Goal: Information Seeking & Learning: Find specific fact

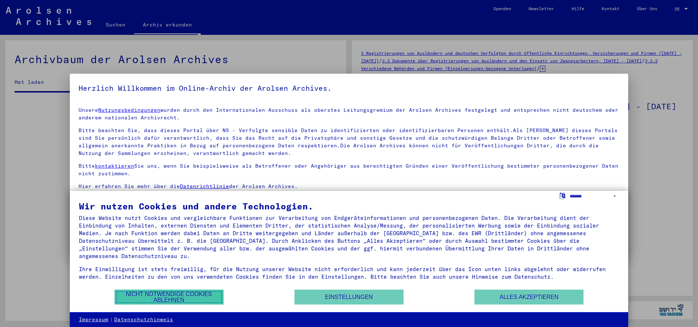
click at [175, 293] on button "Nicht notwendige Cookies ablehnen" at bounding box center [168, 297] width 109 height 15
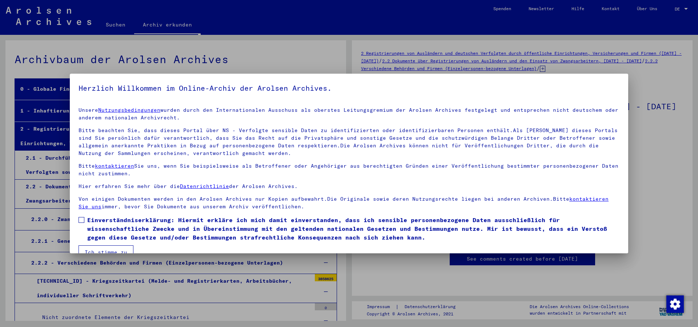
scroll to position [15, 0]
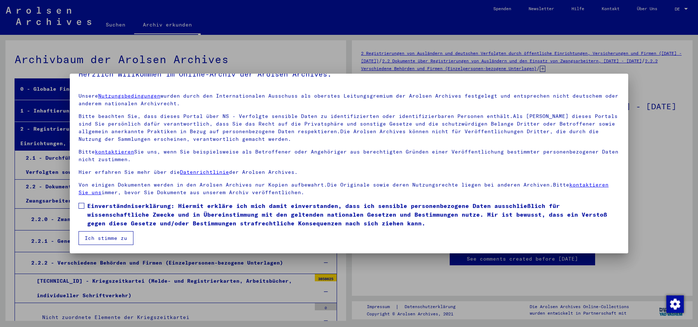
click at [85, 206] on label "Einverständniserklärung: Hiermit erkläre ich mich damit einverstanden, dass ich…" at bounding box center [348, 215] width 541 height 26
click at [118, 234] on button "Ich stimme zu" at bounding box center [105, 238] width 55 height 14
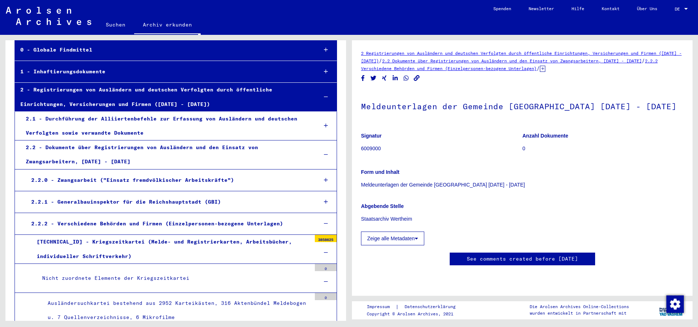
scroll to position [0, 0]
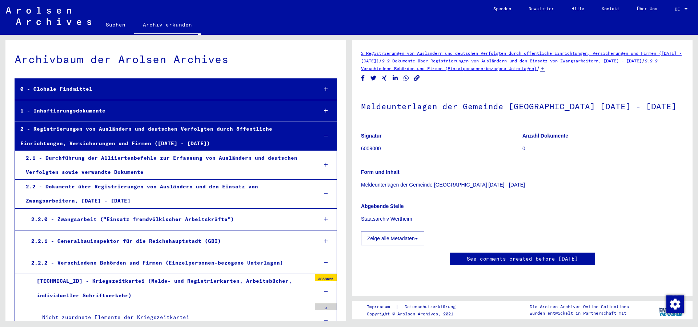
click at [324, 137] on icon at bounding box center [326, 136] width 4 height 5
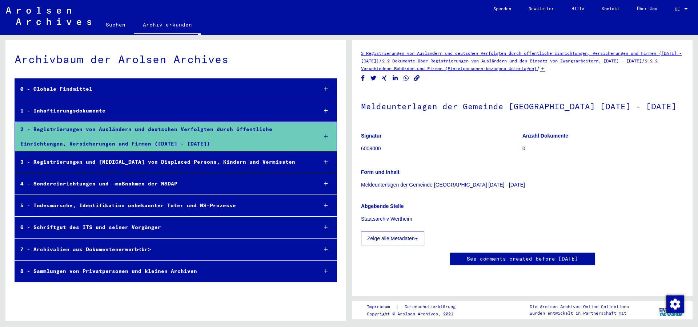
click at [326, 270] on icon at bounding box center [326, 271] width 4 height 5
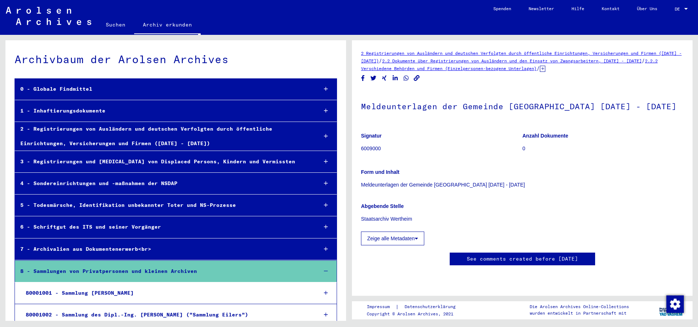
scroll to position [9, 0]
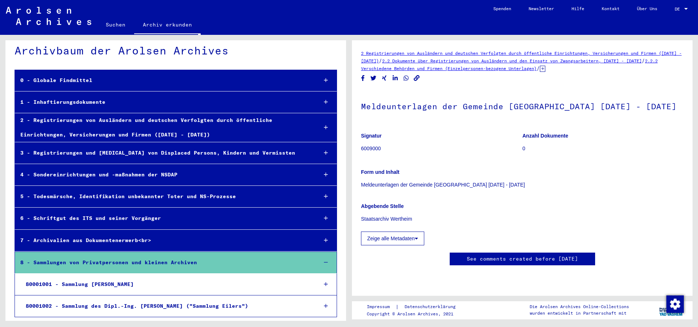
click at [324, 261] on icon at bounding box center [326, 262] width 4 height 5
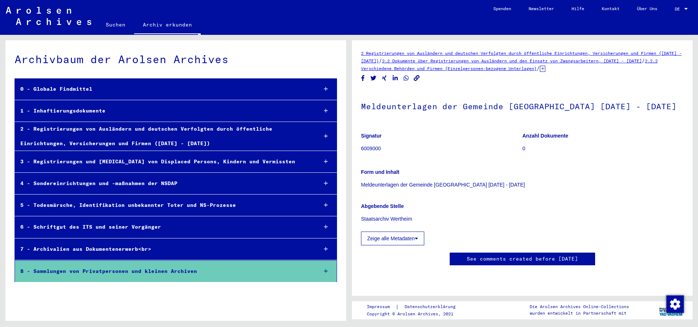
scroll to position [0, 0]
click at [250, 244] on div "7 - Archivalien aus Dokumentenerwerb<br>" at bounding box center [163, 249] width 297 height 14
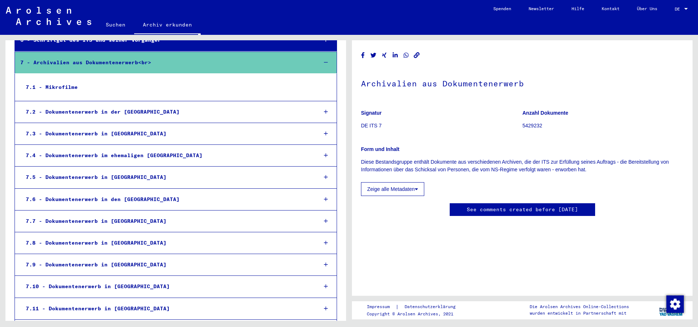
scroll to position [169, 0]
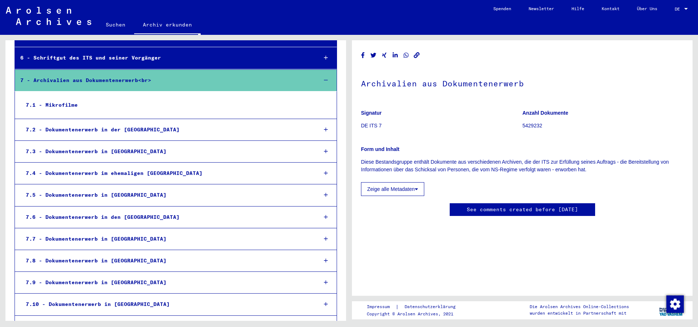
click at [253, 218] on div "7.6 - Dokumentenerwerb in den [GEOGRAPHIC_DATA]" at bounding box center [165, 217] width 291 height 14
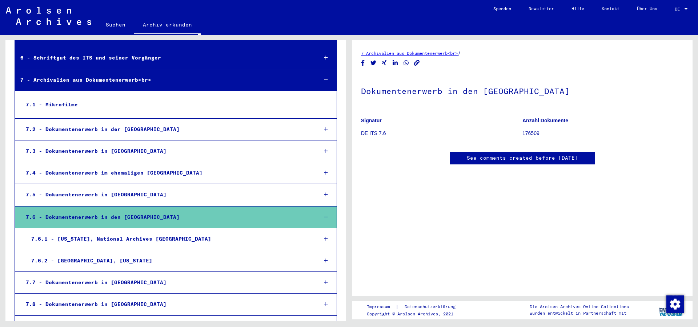
click at [253, 244] on div "7.6.1 - [US_STATE], National Archives [GEOGRAPHIC_DATA]" at bounding box center [169, 239] width 286 height 14
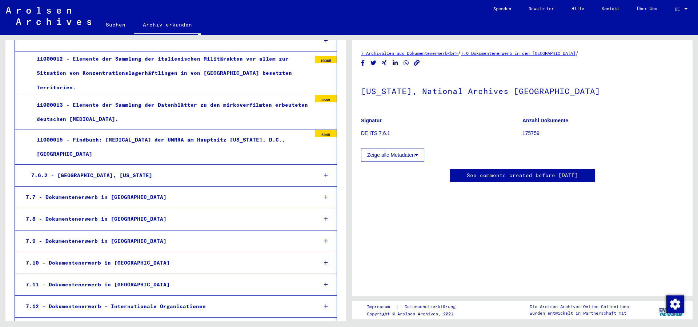
scroll to position [405, 0]
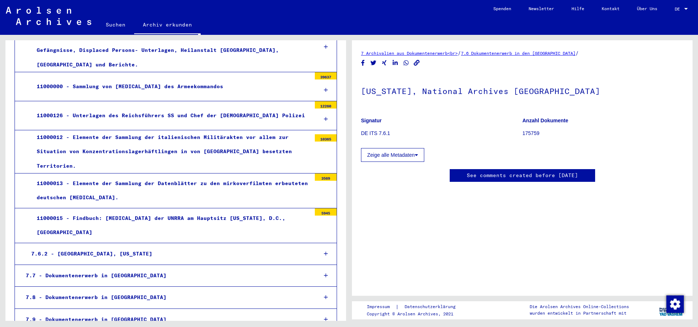
click at [265, 177] on div "11000013 - Elemente der Sammlung der Datenblätter zu den mirkoverfilmten erbeut…" at bounding box center [171, 191] width 280 height 28
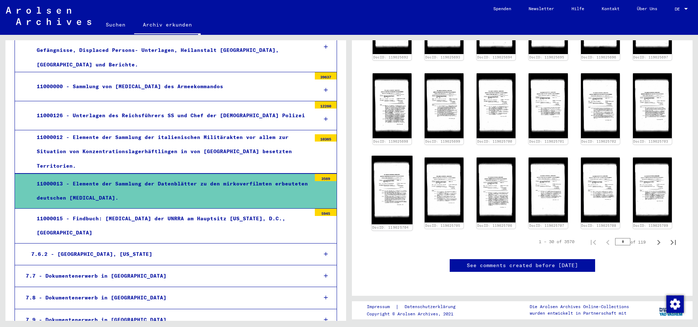
scroll to position [589, 0]
click at [388, 156] on img at bounding box center [391, 190] width 41 height 69
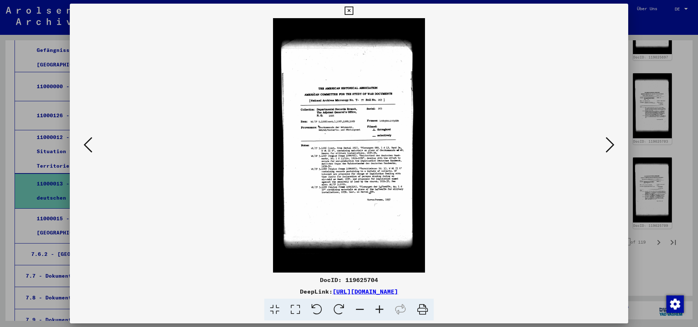
click at [348, 133] on img at bounding box center [348, 145] width 509 height 255
click at [383, 309] on icon at bounding box center [380, 310] width 20 height 22
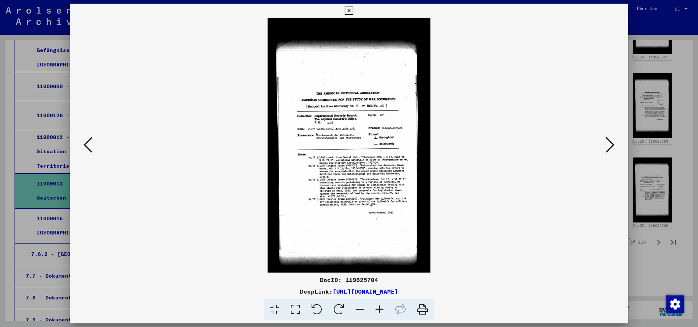
click at [383, 309] on icon at bounding box center [380, 310] width 20 height 22
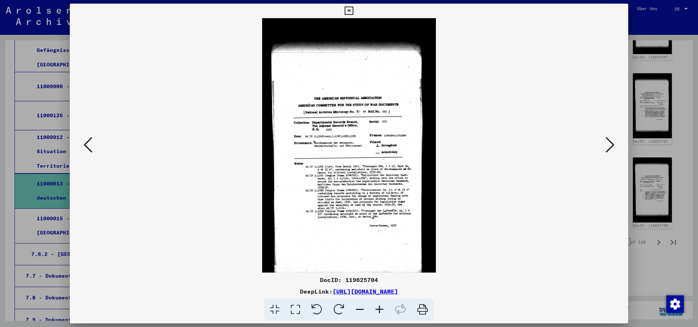
click at [383, 309] on icon at bounding box center [380, 310] width 20 height 22
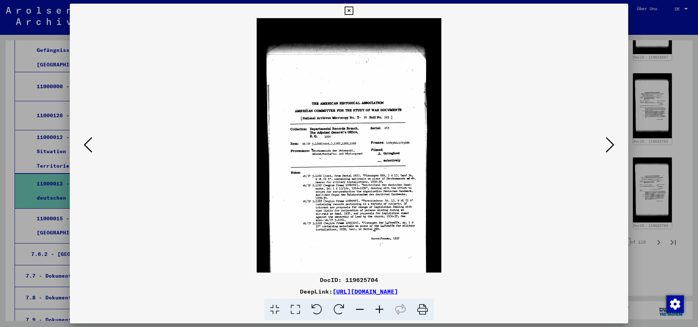
click at [382, 309] on icon at bounding box center [380, 310] width 20 height 22
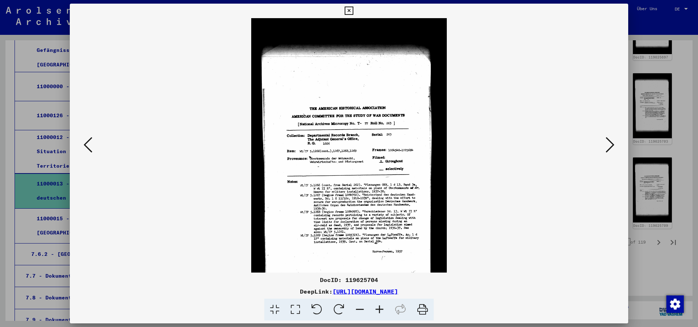
click at [382, 309] on icon at bounding box center [380, 310] width 20 height 22
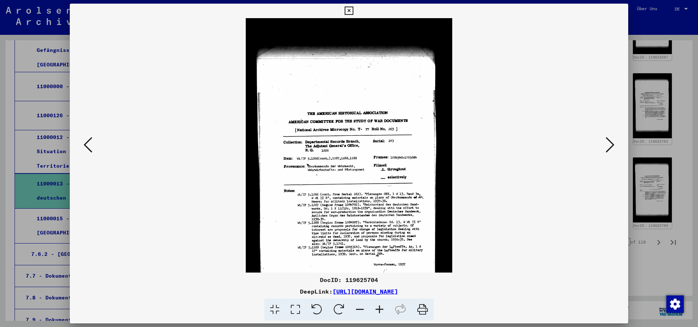
click at [382, 310] on icon at bounding box center [380, 310] width 20 height 22
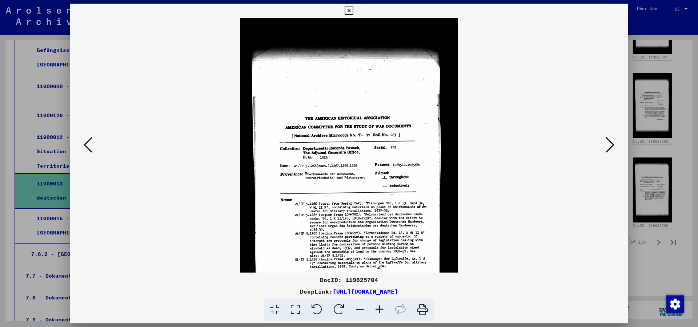
click at [382, 310] on icon at bounding box center [380, 310] width 20 height 22
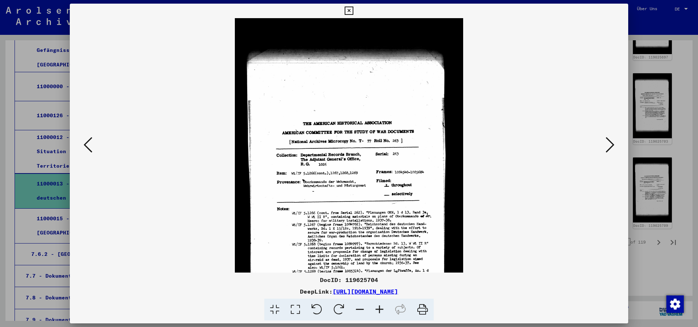
click at [382, 310] on icon at bounding box center [380, 310] width 20 height 22
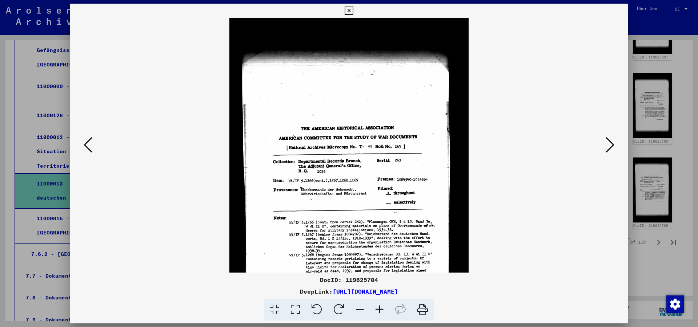
click at [382, 310] on icon at bounding box center [380, 310] width 20 height 22
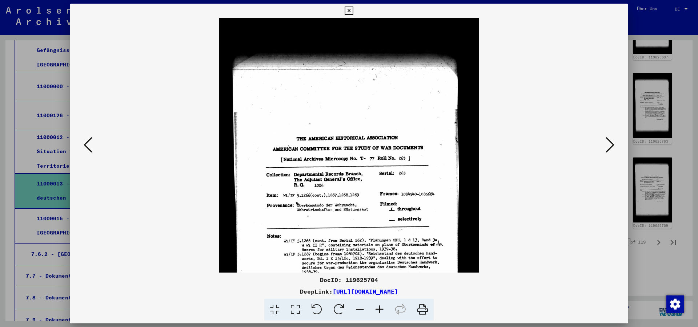
click at [382, 310] on icon at bounding box center [380, 310] width 20 height 22
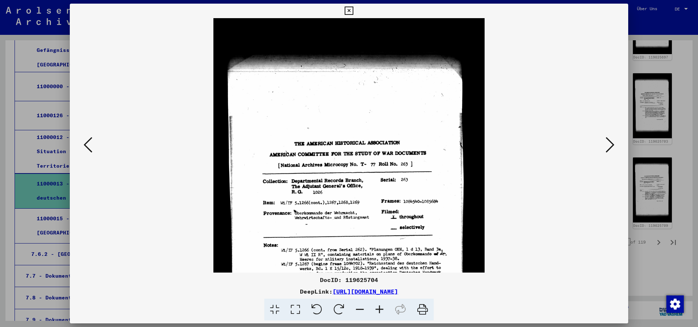
click at [382, 310] on icon at bounding box center [380, 310] width 20 height 22
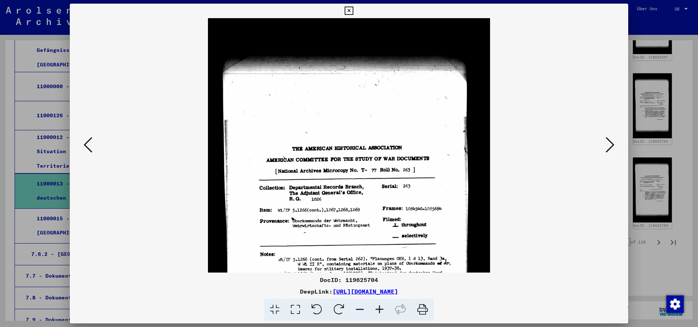
click at [382, 310] on icon at bounding box center [380, 310] width 20 height 22
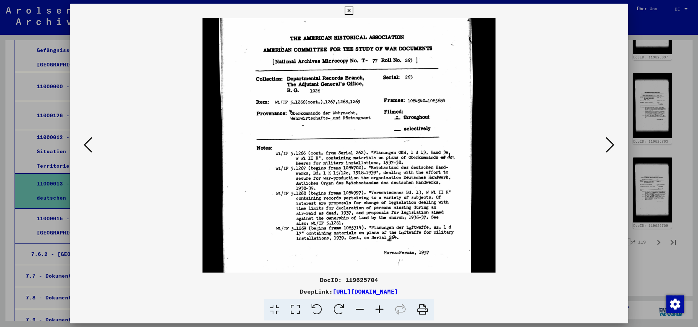
scroll to position [116, 0]
drag, startPoint x: 367, startPoint y: 220, endPoint x: 349, endPoint y: 103, distance: 117.6
click at [349, 103] on img at bounding box center [348, 147] width 293 height 491
click at [353, 11] on icon at bounding box center [349, 11] width 8 height 9
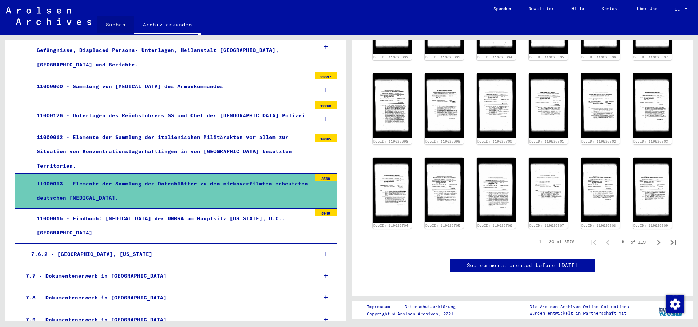
click at [117, 24] on link "Suchen" at bounding box center [115, 24] width 37 height 17
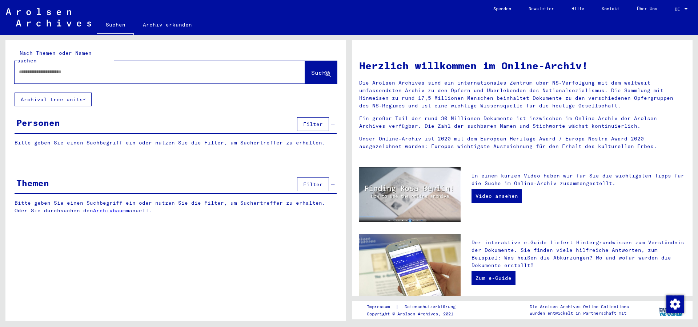
click at [162, 68] on input "text" at bounding box center [151, 72] width 264 height 8
type input "********"
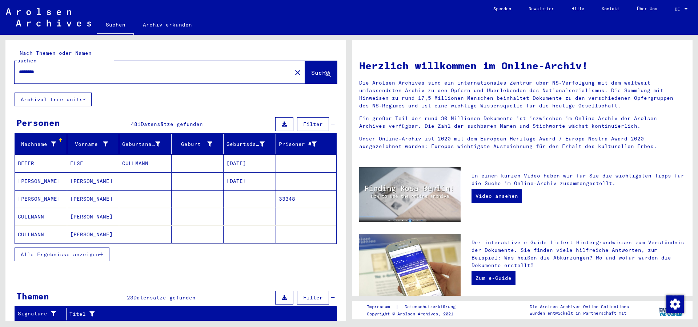
click at [57, 251] on span "Alle Ergebnisse anzeigen" at bounding box center [60, 254] width 78 height 7
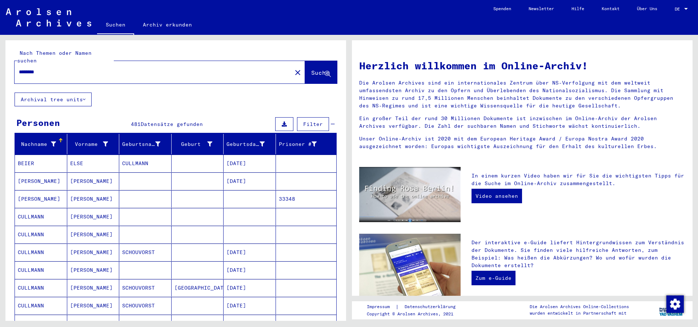
click at [308, 121] on span "Filter" at bounding box center [313, 124] width 20 height 7
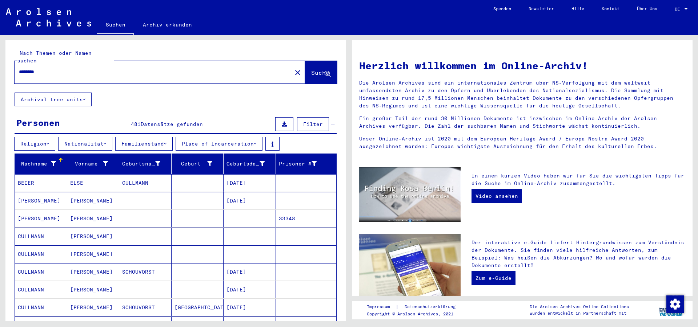
click at [103, 137] on button "Nationalität" at bounding box center [85, 144] width 54 height 14
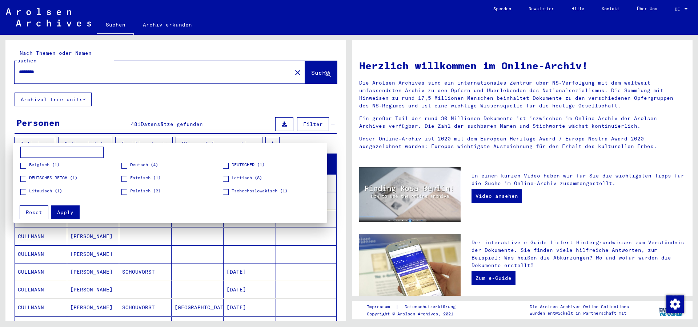
click at [160, 86] on div at bounding box center [349, 163] width 698 height 327
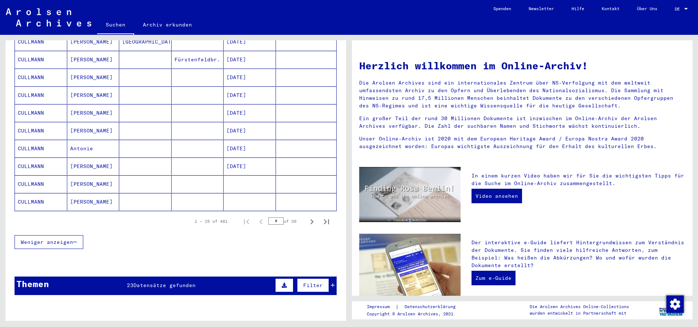
scroll to position [510, 0]
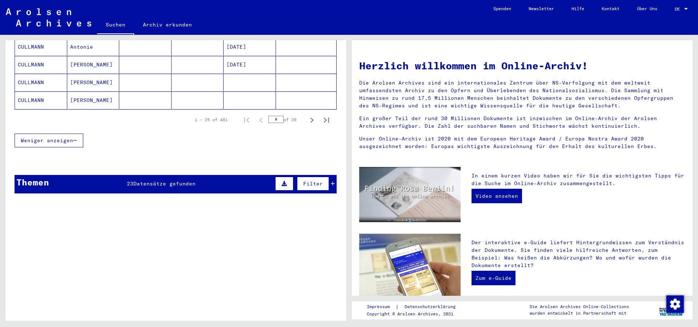
click at [304, 181] on span "Filter" at bounding box center [313, 184] width 20 height 7
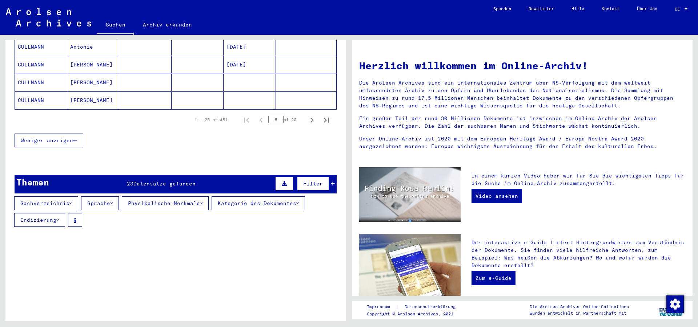
click at [69, 197] on button "Sachverzeichnis" at bounding box center [46, 204] width 64 height 14
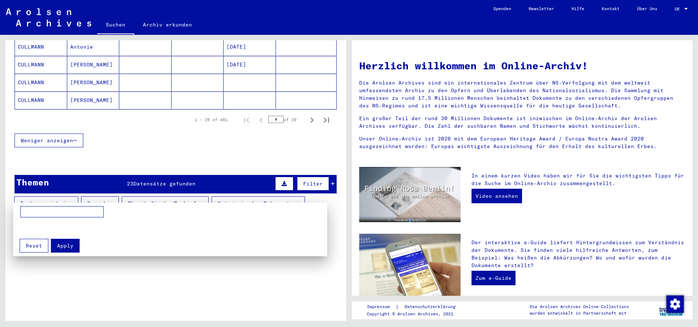
click at [69, 194] on div at bounding box center [349, 163] width 698 height 327
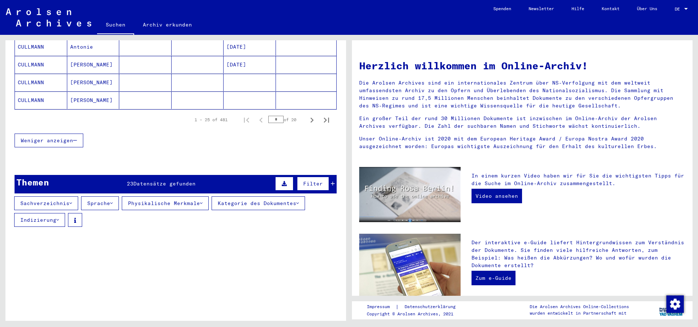
click at [108, 199] on button "Sprache" at bounding box center [100, 204] width 38 height 14
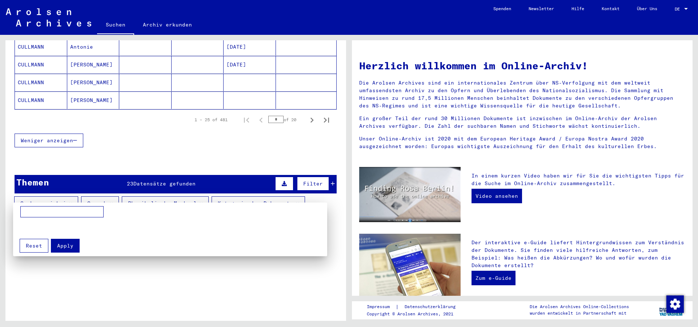
click at [108, 199] on div at bounding box center [349, 163] width 698 height 327
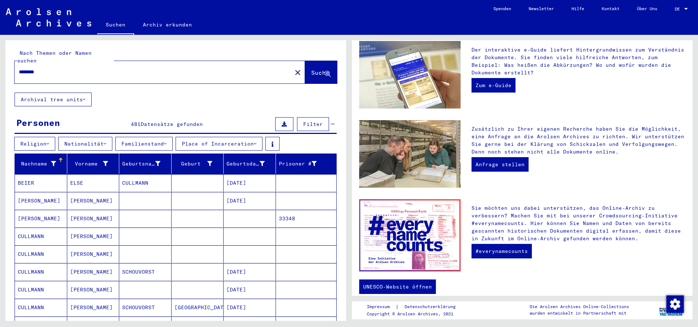
scroll to position [201, 0]
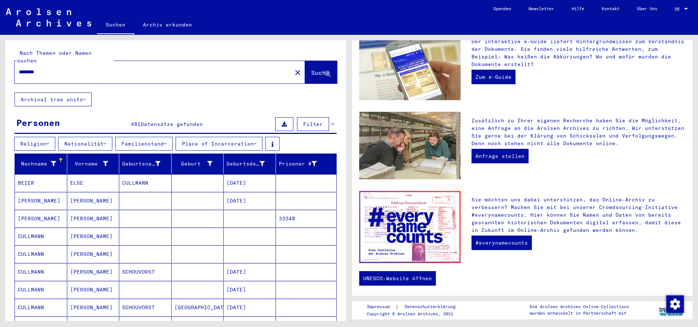
click at [157, 121] on span "Datensätze gefunden" at bounding box center [172, 124] width 62 height 7
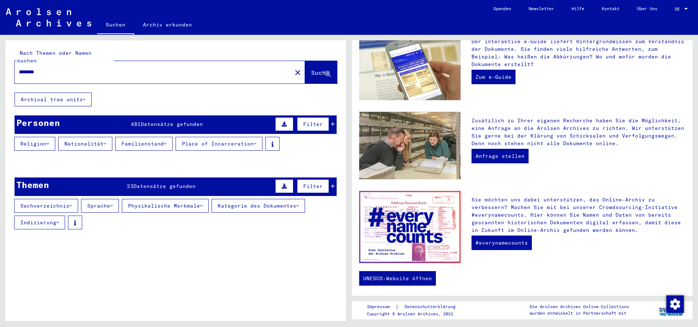
click at [158, 121] on span "Datensätze gefunden" at bounding box center [172, 124] width 62 height 7
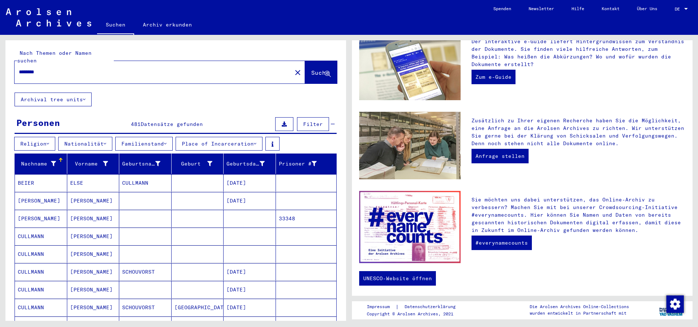
click at [150, 137] on button "Familienstand" at bounding box center [143, 144] width 57 height 14
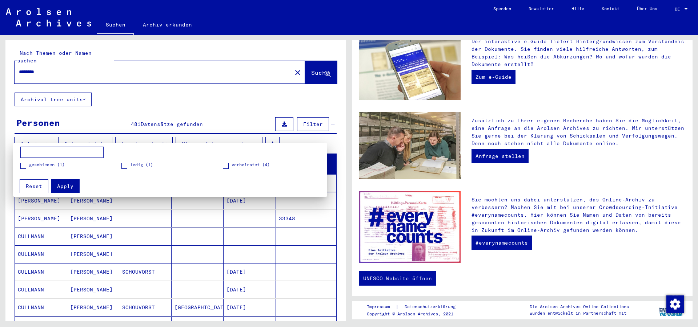
click at [150, 132] on div at bounding box center [349, 163] width 698 height 327
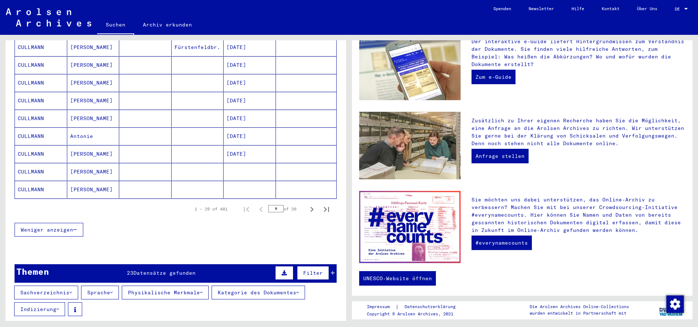
scroll to position [471, 0]
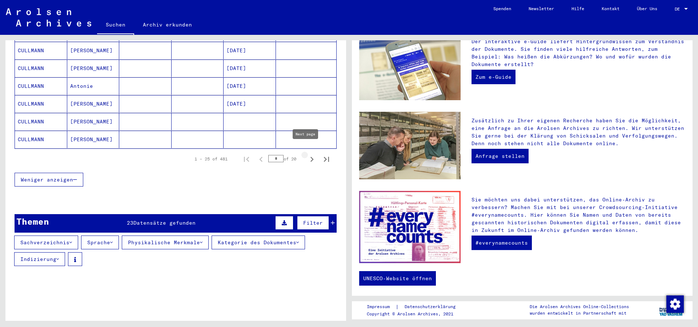
click at [310, 157] on icon "Next page" at bounding box center [311, 159] width 3 height 5
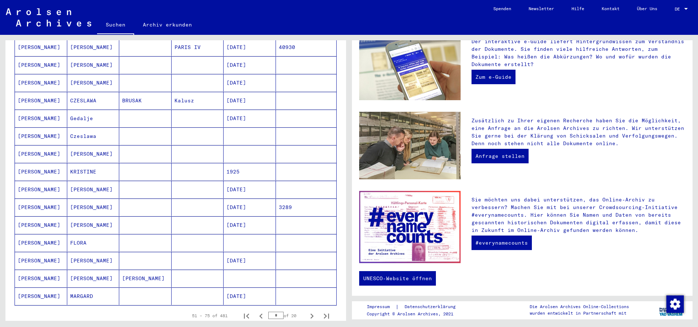
scroll to position [392, 0]
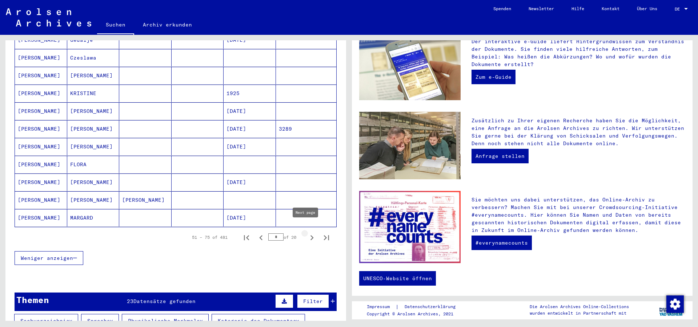
click at [307, 233] on icon "Next page" at bounding box center [312, 238] width 10 height 10
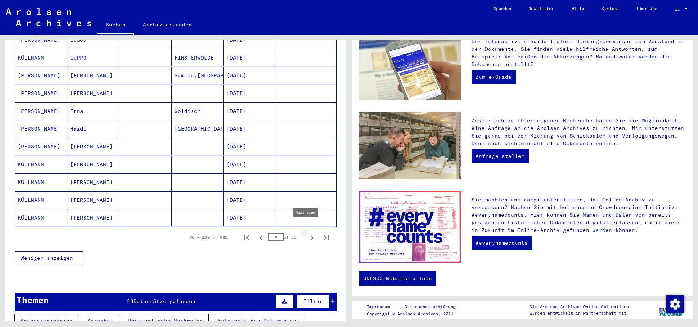
click at [310, 235] on icon "Next page" at bounding box center [311, 237] width 3 height 5
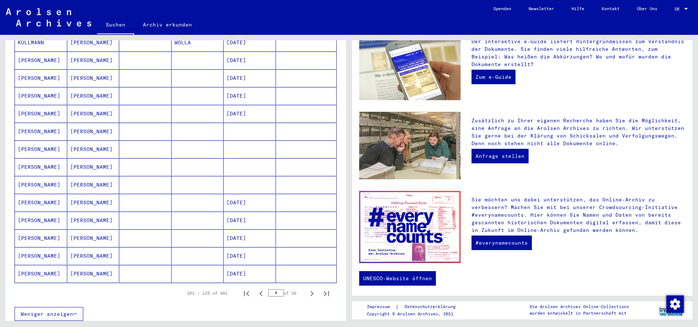
scroll to position [353, 0]
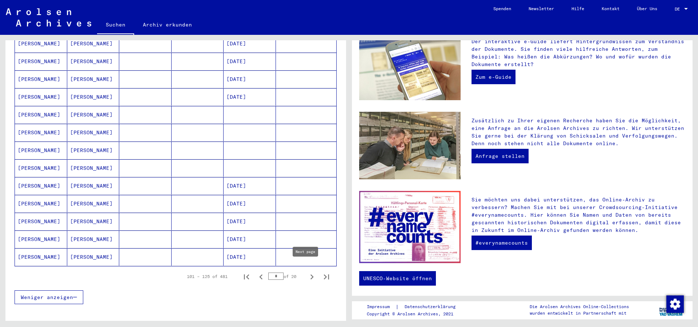
click at [308, 272] on icon "Next page" at bounding box center [312, 277] width 10 height 10
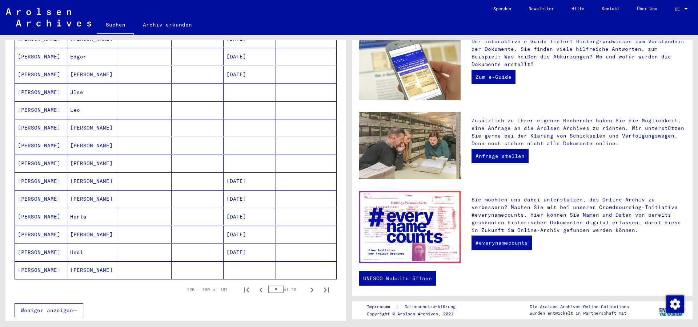
scroll to position [392, 0]
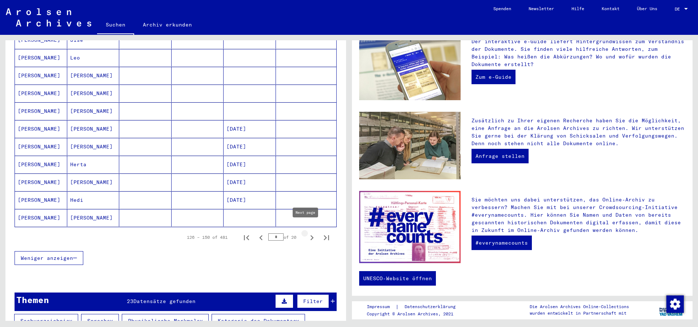
click at [307, 233] on icon "Next page" at bounding box center [312, 238] width 10 height 10
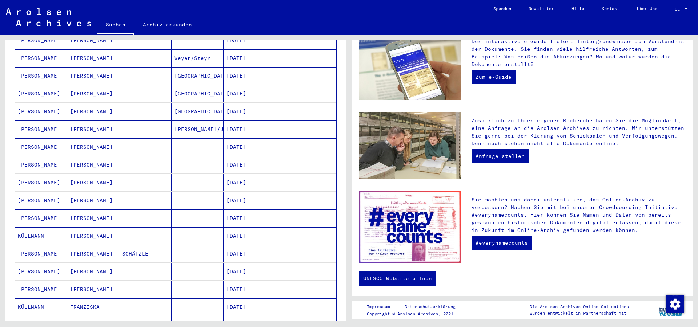
scroll to position [353, 0]
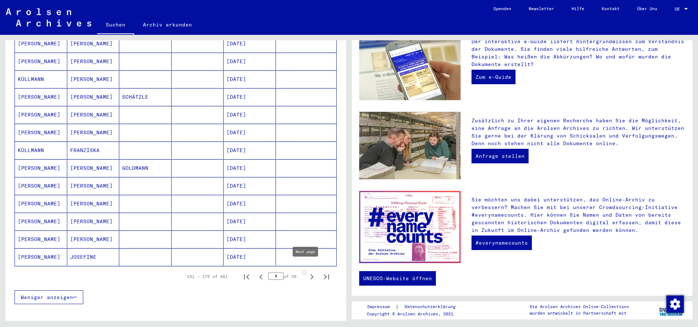
click at [307, 272] on icon "Next page" at bounding box center [312, 277] width 10 height 10
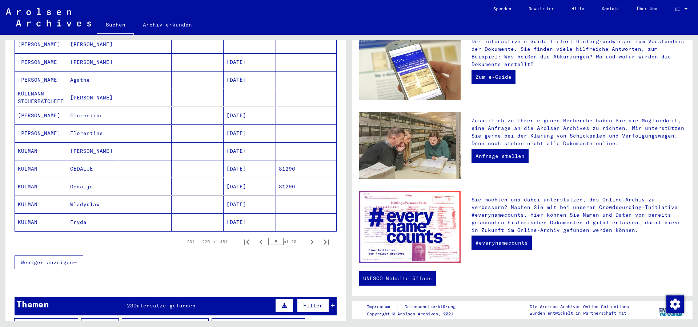
scroll to position [392, 0]
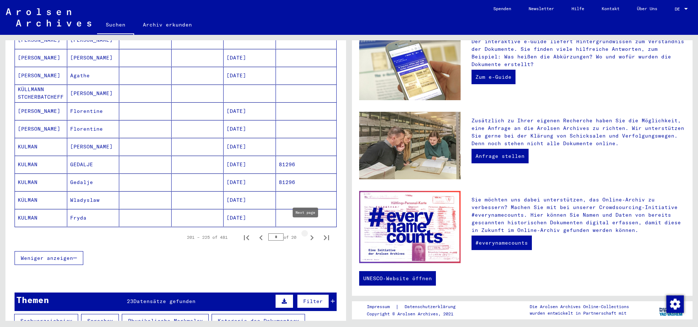
click at [307, 233] on icon "Next page" at bounding box center [312, 238] width 10 height 10
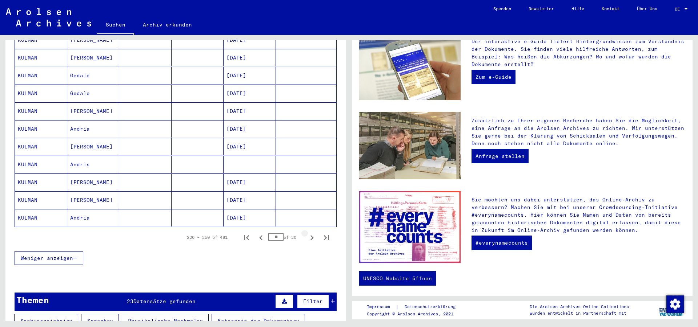
click at [310, 235] on icon "Next page" at bounding box center [311, 237] width 3 height 5
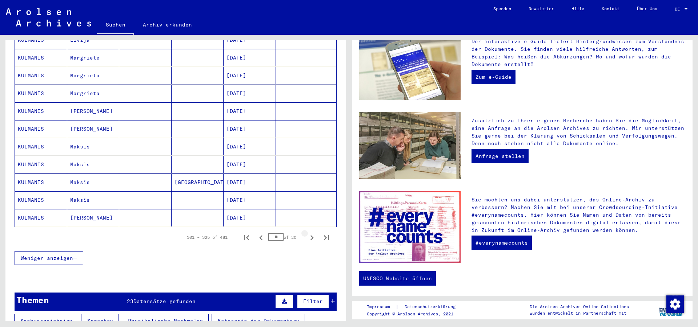
click at [310, 235] on icon "Next page" at bounding box center [311, 237] width 3 height 5
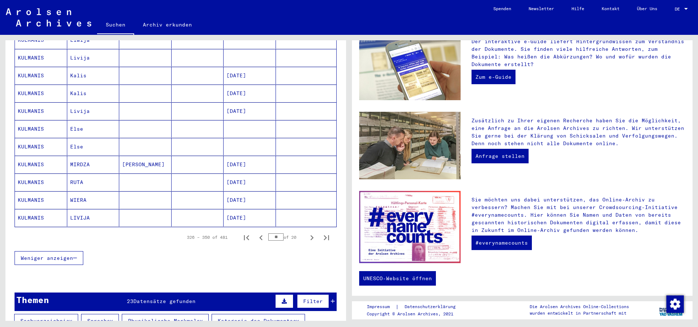
click at [310, 235] on icon "Next page" at bounding box center [311, 237] width 3 height 5
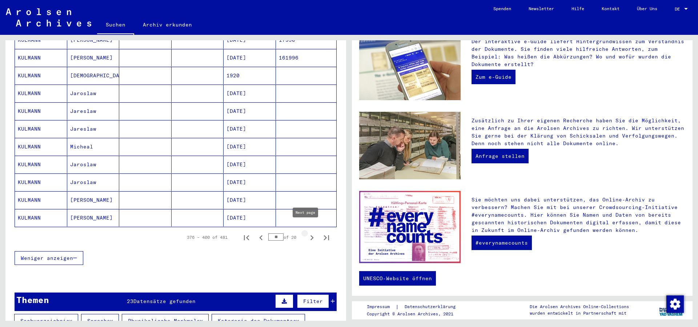
click at [310, 235] on icon "Next page" at bounding box center [311, 237] width 3 height 5
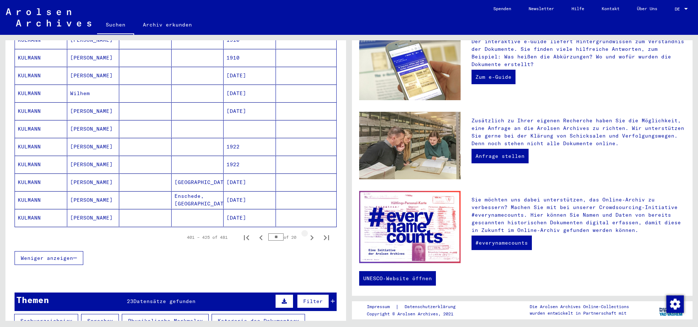
click at [310, 235] on icon "Next page" at bounding box center [311, 237] width 3 height 5
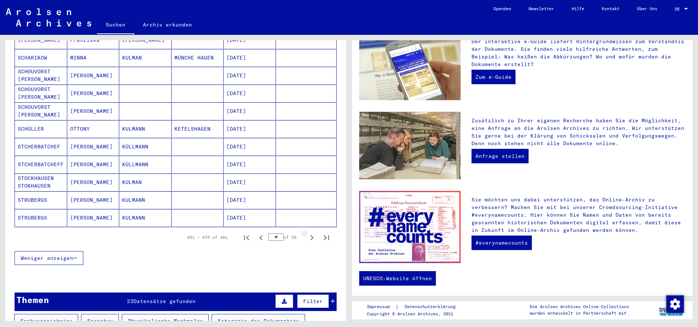
click at [310, 235] on icon "Next page" at bounding box center [311, 237] width 3 height 5
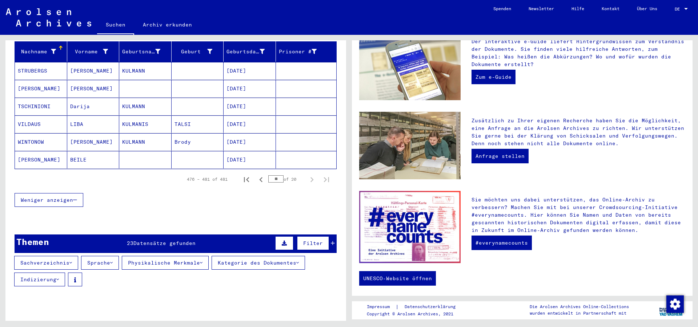
scroll to position [0, 0]
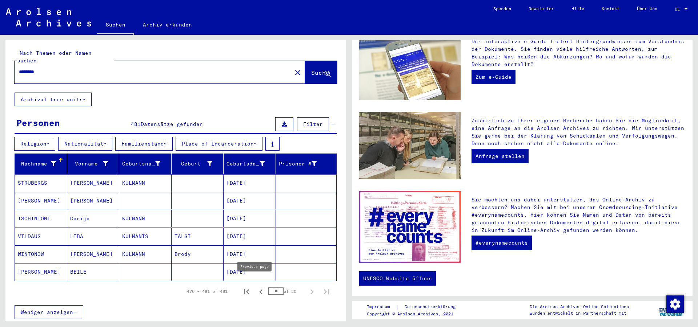
click at [259, 290] on icon "Previous page" at bounding box center [260, 292] width 3 height 5
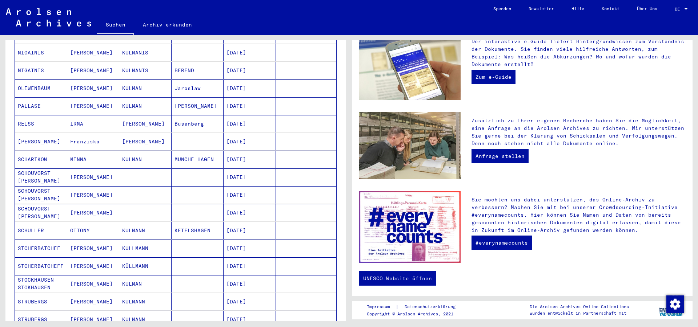
scroll to position [314, 0]
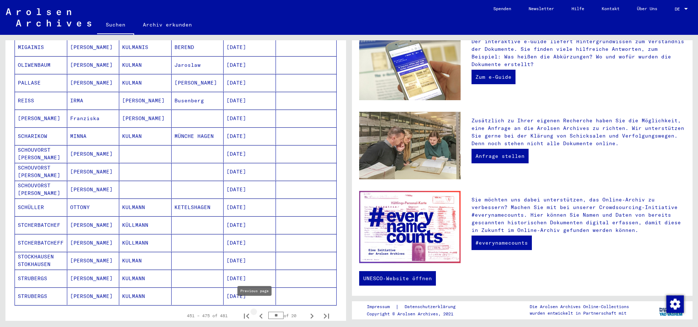
click at [256, 311] on icon "Previous page" at bounding box center [261, 316] width 10 height 10
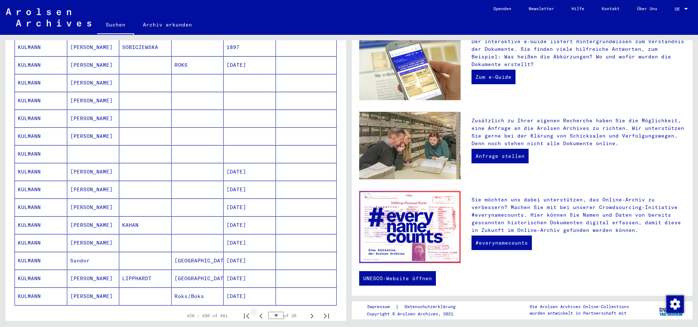
click at [256, 311] on icon "Previous page" at bounding box center [261, 316] width 10 height 10
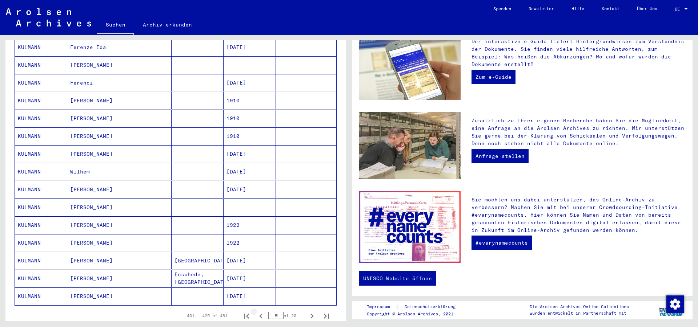
click at [256, 311] on icon "Previous page" at bounding box center [261, 316] width 10 height 10
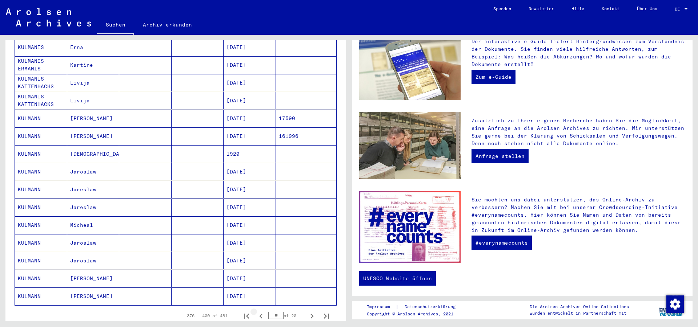
click at [256, 311] on icon "Previous page" at bounding box center [261, 316] width 10 height 10
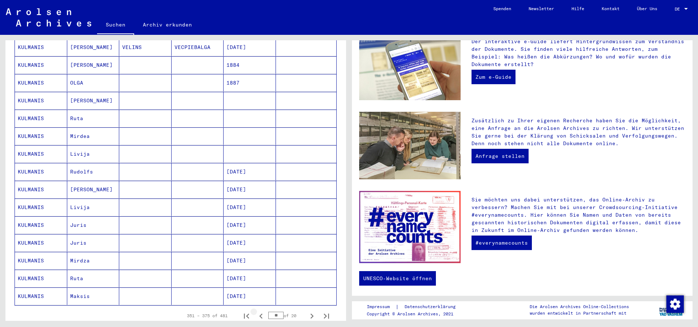
click at [256, 311] on icon "Previous page" at bounding box center [261, 316] width 10 height 10
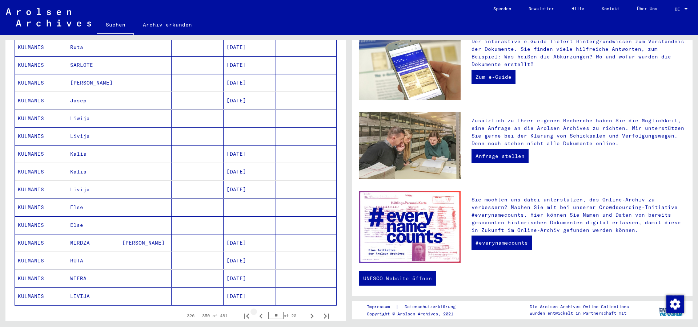
click at [256, 311] on icon "Previous page" at bounding box center [261, 316] width 10 height 10
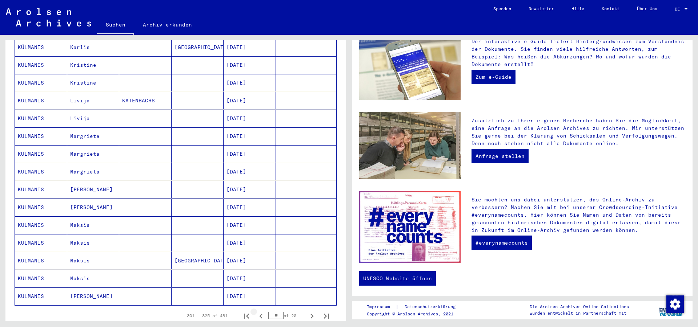
click at [256, 311] on icon "Previous page" at bounding box center [261, 316] width 10 height 10
type input "**"
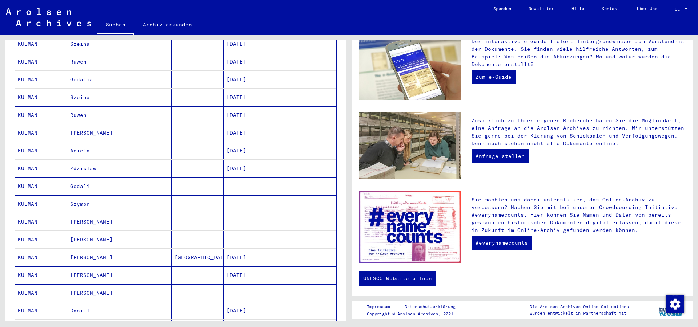
scroll to position [0, 0]
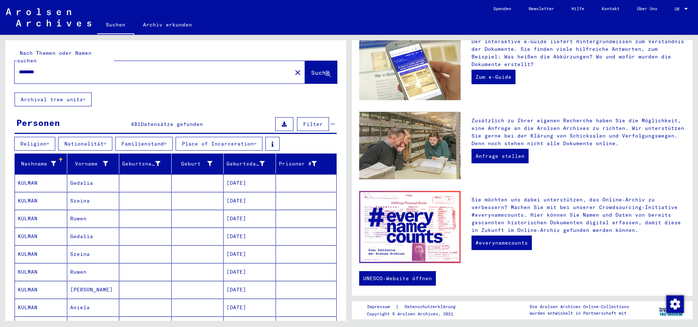
drag, startPoint x: 48, startPoint y: 64, endPoint x: 0, endPoint y: 63, distance: 48.0
click at [19, 68] on input "********" at bounding box center [151, 72] width 264 height 8
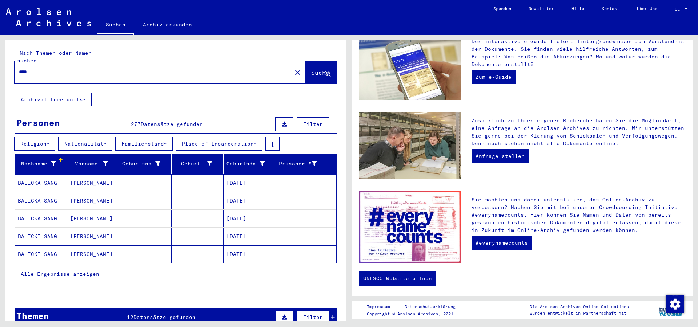
click at [39, 271] on span "Alle Ergebnisse anzeigen" at bounding box center [60, 274] width 78 height 7
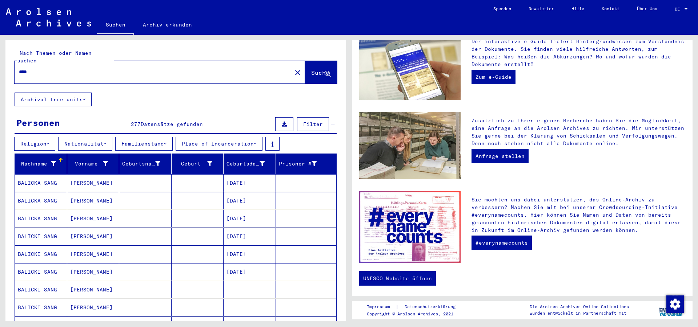
click at [37, 68] on input "****" at bounding box center [151, 72] width 264 height 8
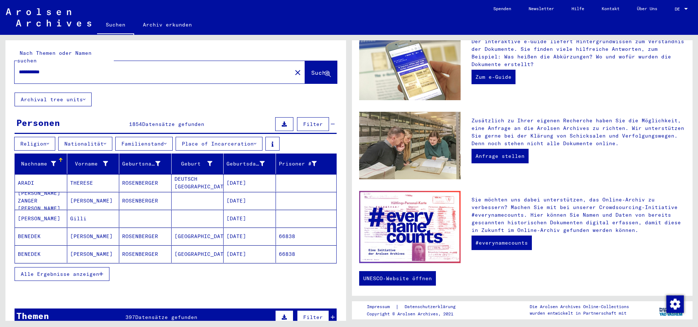
drag, startPoint x: 71, startPoint y: 65, endPoint x: 37, endPoint y: 65, distance: 33.4
click at [70, 68] on input "**********" at bounding box center [151, 72] width 264 height 8
drag, startPoint x: 37, startPoint y: 65, endPoint x: 0, endPoint y: 64, distance: 37.1
click at [19, 68] on input "**********" at bounding box center [151, 72] width 264 height 8
click at [0, 64] on div "**********" at bounding box center [174, 178] width 349 height 286
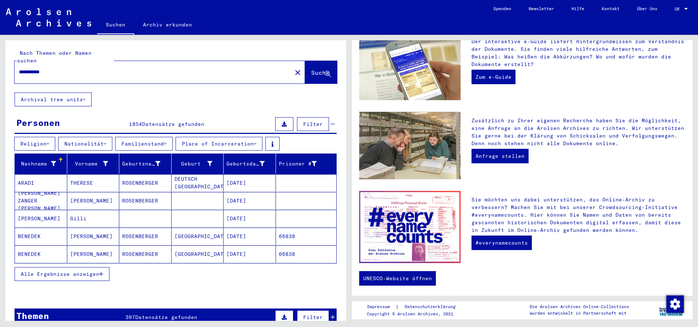
click at [57, 68] on input "**********" at bounding box center [151, 72] width 264 height 8
type input "*******"
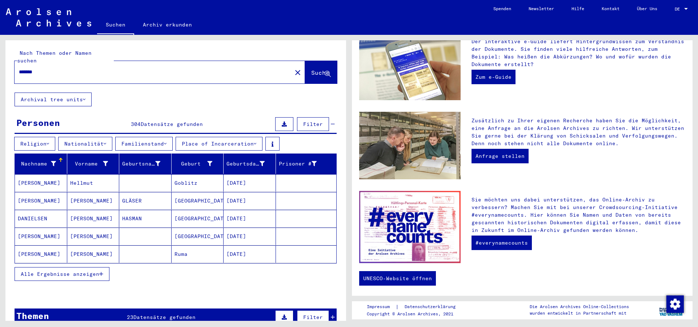
click at [82, 271] on span "Alle Ergebnisse anzeigen" at bounding box center [60, 274] width 78 height 7
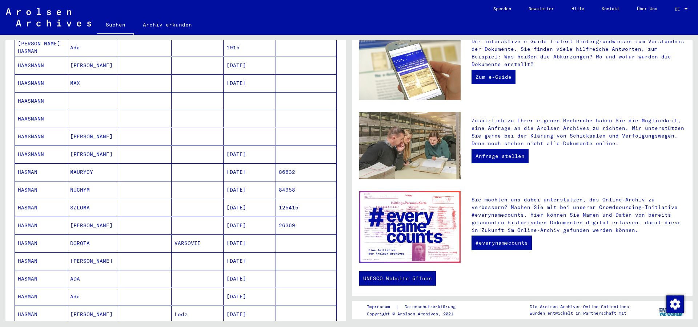
scroll to position [353, 0]
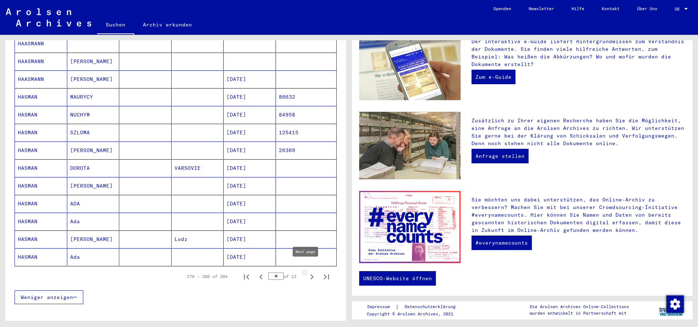
click at [307, 272] on icon "Next page" at bounding box center [312, 277] width 10 height 10
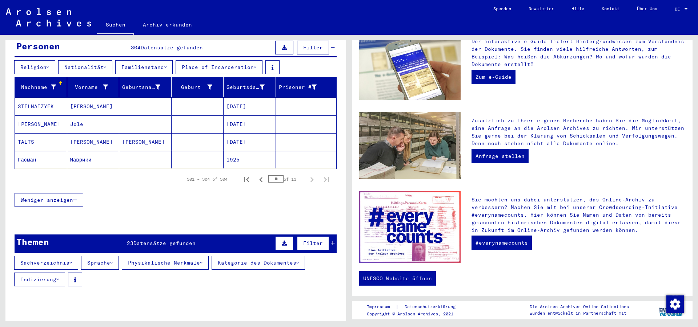
scroll to position [0, 0]
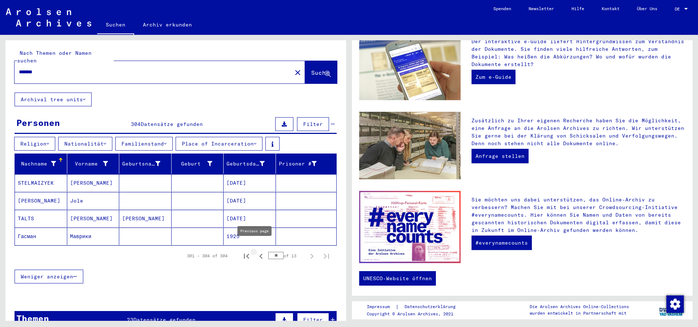
click at [256, 251] on icon "Previous page" at bounding box center [261, 256] width 10 height 10
type input "**"
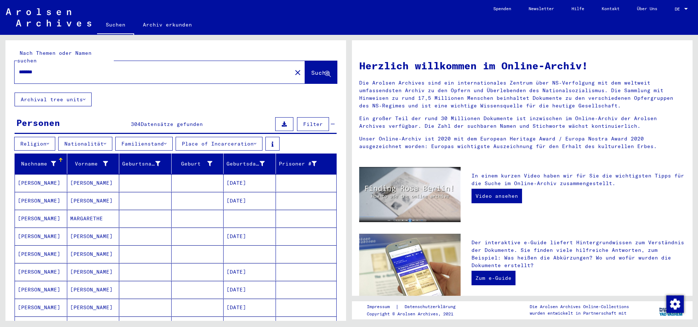
click at [43, 68] on input "*******" at bounding box center [151, 72] width 264 height 8
type input "******"
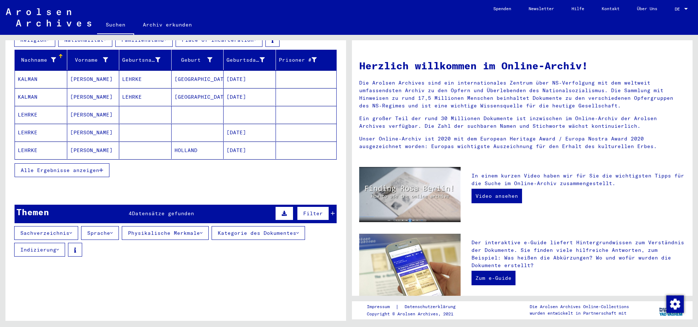
scroll to position [118, 0]
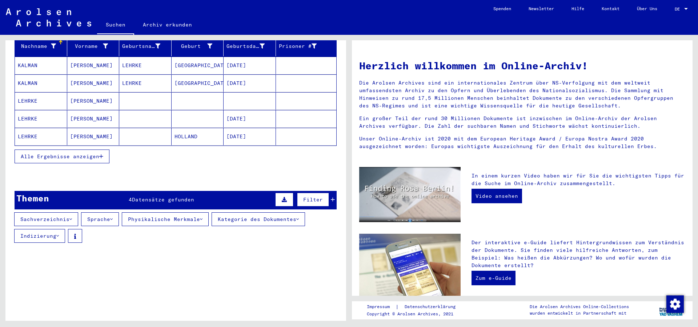
click at [246, 213] on button "Kategorie des Dokumentes" at bounding box center [258, 220] width 93 height 14
